Goal: Information Seeking & Learning: Learn about a topic

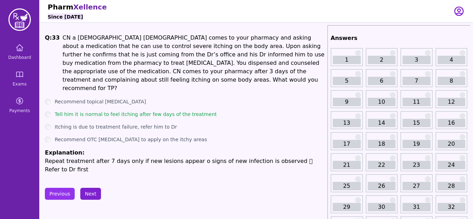
click at [90, 188] on button "Next" at bounding box center [90, 194] width 21 height 12
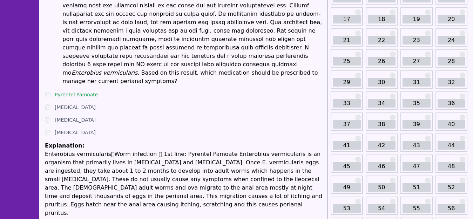
scroll to position [126, 0]
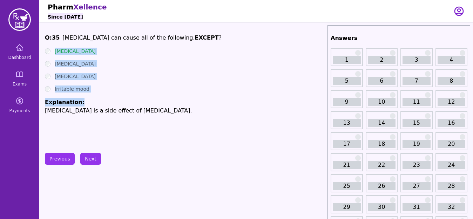
drag, startPoint x: 54, startPoint y: 52, endPoint x: 87, endPoint y: 96, distance: 56.1
click at [87, 96] on ul "[MEDICAL_DATA] [MEDICAL_DATA] [MEDICAL_DATA] Irritable mood Explanation: [MEDIC…" at bounding box center [185, 81] width 280 height 67
click at [92, 158] on button "Next" at bounding box center [90, 159] width 21 height 12
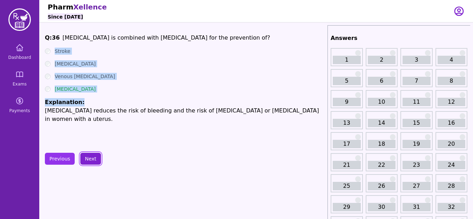
click at [92, 158] on button "Next" at bounding box center [90, 159] width 21 height 12
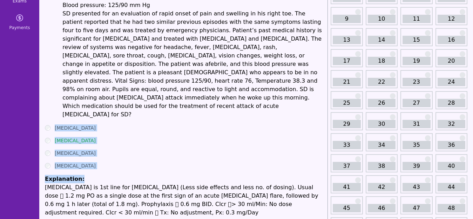
scroll to position [84, 0]
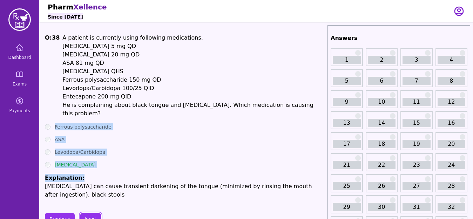
scroll to position [14, 0]
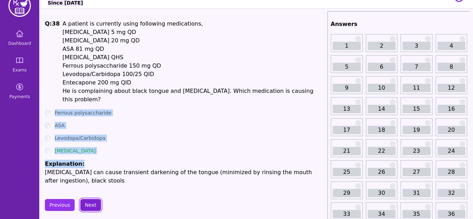
click at [92, 199] on button "Next" at bounding box center [90, 205] width 21 height 12
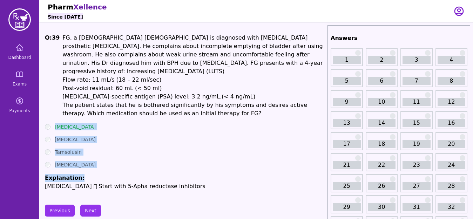
click at [94, 150] on ul "[MEDICAL_DATA] [MEDICAL_DATA] Tamsolusin [MEDICAL_DATA] Explanation: [MEDICAL_D…" at bounding box center [185, 157] width 280 height 67
drag, startPoint x: 52, startPoint y: 116, endPoint x: 81, endPoint y: 168, distance: 60.1
click at [81, 168] on ul "[MEDICAL_DATA] [MEDICAL_DATA] Tamsolusin [MEDICAL_DATA] Explanation: [MEDICAL_D…" at bounding box center [185, 157] width 280 height 67
click at [88, 205] on button "Next" at bounding box center [90, 211] width 21 height 12
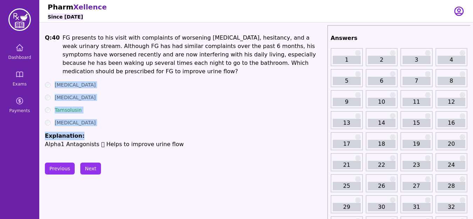
click at [109, 121] on ul "[MEDICAL_DATA] [MEDICAL_DATA] Tamsolusin [MEDICAL_DATA] Explanation: Alpha1 Ant…" at bounding box center [185, 114] width 280 height 67
drag, startPoint x: 54, startPoint y: 72, endPoint x: 83, endPoint y: 126, distance: 61.4
click at [83, 126] on div "Q: 40 FG presents to his visit with complaints of worsening [MEDICAL_DATA], hes…" at bounding box center [185, 91] width 280 height 115
click at [91, 163] on button "Next" at bounding box center [90, 169] width 21 height 12
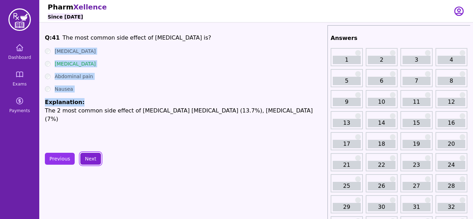
click at [91, 161] on button "Next" at bounding box center [90, 159] width 21 height 12
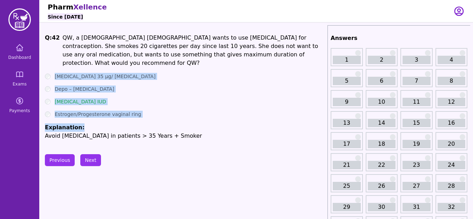
click at [168, 86] on ul "[MEDICAL_DATA] 35 µg/ [MEDICAL_DATA] Depo – [MEDICAL_DATA] [MEDICAL_DATA] IUD E…" at bounding box center [185, 106] width 280 height 67
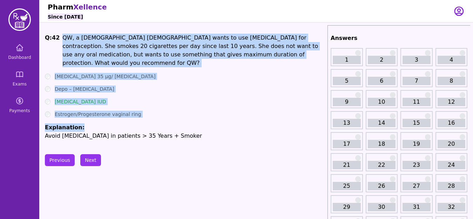
drag, startPoint x: 61, startPoint y: 38, endPoint x: 142, endPoint y: 109, distance: 108.6
click at [142, 109] on div "Q: 42 QW, a [DEMOGRAPHIC_DATA] [DEMOGRAPHIC_DATA] wants to use [MEDICAL_DATA] f…" at bounding box center [185, 87] width 280 height 107
copy div "QW, a [DEMOGRAPHIC_DATA] [DEMOGRAPHIC_DATA] wants to use [MEDICAL_DATA] for con…"
click at [202, 111] on div "Estrogen/Progesterone vaginal ring" at bounding box center [185, 114] width 280 height 7
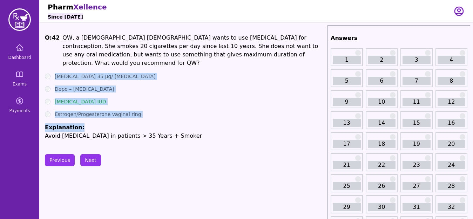
drag, startPoint x: 54, startPoint y: 67, endPoint x: 81, endPoint y: 113, distance: 53.4
click at [81, 113] on ul "[MEDICAL_DATA] 35 µg/ [MEDICAL_DATA] Depo – [MEDICAL_DATA] [MEDICAL_DATA] IUD E…" at bounding box center [185, 106] width 280 height 67
click at [88, 164] on button "Next" at bounding box center [90, 160] width 21 height 12
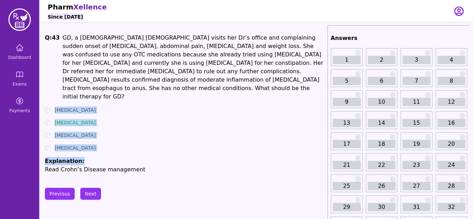
click at [104, 145] on div "[MEDICAL_DATA]" at bounding box center [185, 148] width 280 height 7
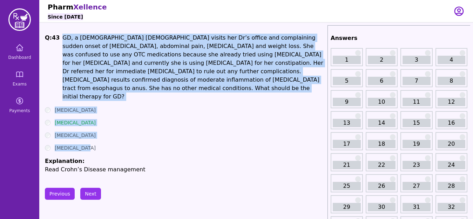
drag, startPoint x: 61, startPoint y: 37, endPoint x: 86, endPoint y: 129, distance: 95.3
click at [86, 129] on div "Q: 43 GD, a [DEMOGRAPHIC_DATA] [DEMOGRAPHIC_DATA] visits her Dr’s office and co…" at bounding box center [185, 104] width 280 height 140
copy div "GD, a [DEMOGRAPHIC_DATA] [DEMOGRAPHIC_DATA] visits her Dr’s office and complain…"
click at [241, 119] on div "[MEDICAL_DATA]" at bounding box center [185, 122] width 280 height 7
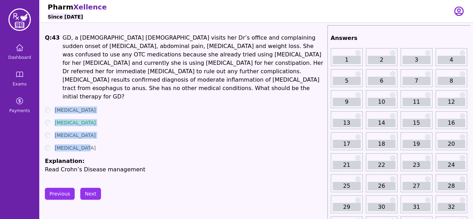
drag, startPoint x: 54, startPoint y: 91, endPoint x: 88, endPoint y: 133, distance: 54.6
click at [88, 133] on ul "[MEDICAL_DATA] [MEDICAL_DATA] [MEDICAL_DATA] [MEDICAL_DATA] Explanation: Read C…" at bounding box center [185, 140] width 280 height 67
click at [88, 188] on button "Next" at bounding box center [90, 194] width 21 height 12
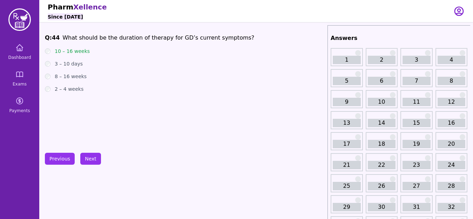
drag, startPoint x: 95, startPoint y: 131, endPoint x: 105, endPoint y: 112, distance: 21.7
click at [105, 112] on div "Q: 44 What should be the duration of therapy for GD’s current symptoms? 10 – 16…" at bounding box center [185, 86] width 280 height 105
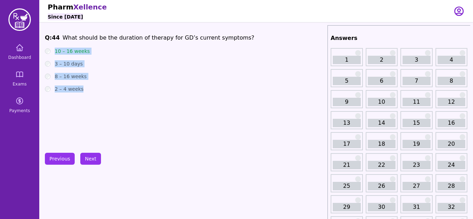
drag, startPoint x: 53, startPoint y: 50, endPoint x: 89, endPoint y: 104, distance: 65.1
click at [89, 104] on div "Q: 44 What should be the duration of therapy for GD’s current symptoms? 10 – 16…" at bounding box center [185, 86] width 280 height 105
click at [93, 156] on button "Next" at bounding box center [90, 159] width 21 height 12
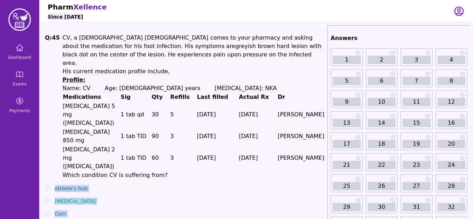
drag, startPoint x: 53, startPoint y: 154, endPoint x: 87, endPoint y: 193, distance: 51.4
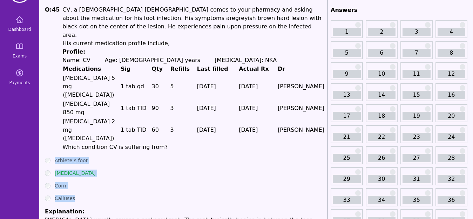
scroll to position [42, 0]
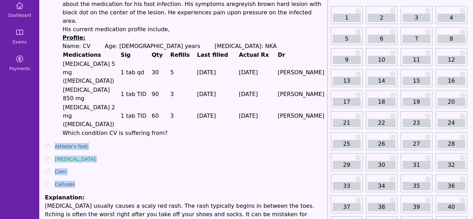
click at [179, 143] on ul "Athlete’s foot [MEDICAL_DATA] Corn Calluses Explanation: [MEDICAL_DATA] usually…" at bounding box center [185, 185] width 280 height 84
drag, startPoint x: 53, startPoint y: 111, endPoint x: 81, endPoint y: 150, distance: 48.0
click at [81, 150] on ul "Athlete’s foot [MEDICAL_DATA] Corn Calluses Explanation: [MEDICAL_DATA] usually…" at bounding box center [185, 185] width 280 height 84
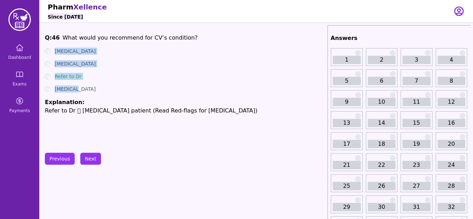
click at [172, 79] on div "Refer to Dr" at bounding box center [185, 76] width 280 height 7
drag, startPoint x: 49, startPoint y: 47, endPoint x: 88, endPoint y: 101, distance: 66.6
click at [88, 101] on div "Q: 46 What would you recommend for CV’s condition? [MEDICAL_DATA] [MEDICAL_DATA…" at bounding box center [185, 86] width 280 height 105
click at [92, 162] on button "Next" at bounding box center [90, 159] width 21 height 12
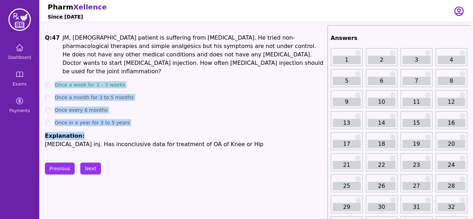
click at [148, 119] on div "Once in a year for 3 to 5 years" at bounding box center [185, 122] width 280 height 7
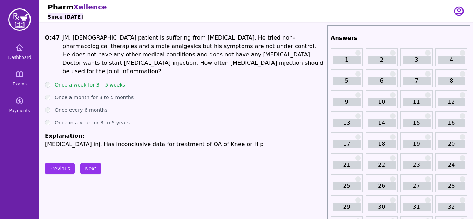
click at [148, 119] on div "Once in a year for 3 to 5 years" at bounding box center [185, 122] width 280 height 7
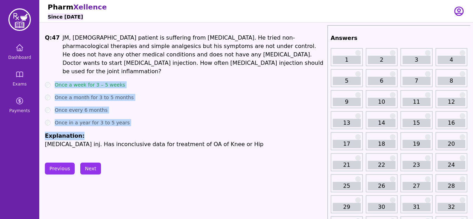
drag, startPoint x: 53, startPoint y: 76, endPoint x: 78, endPoint y: 122, distance: 52.1
click at [78, 122] on ul "Once a week for 3 – 5 weeks Once a month for 3 to 5 months Once every 6 months …" at bounding box center [185, 114] width 280 height 67
click at [93, 163] on button "Next" at bounding box center [90, 169] width 21 height 12
